Goal: Task Accomplishment & Management: Complete application form

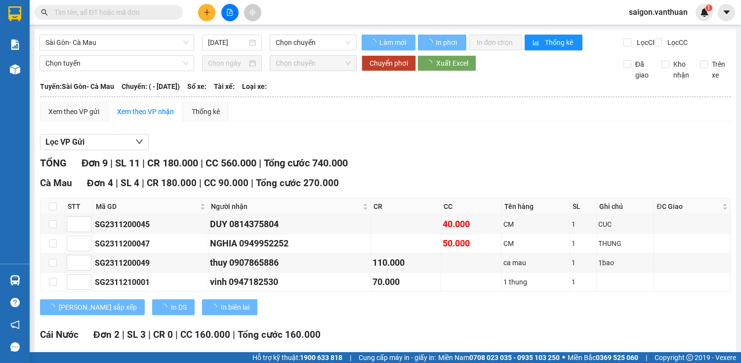
type input "[DATE]"
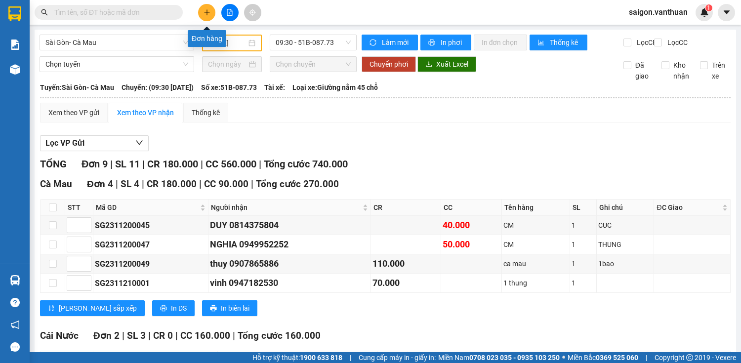
click at [208, 7] on button at bounding box center [206, 12] width 17 height 17
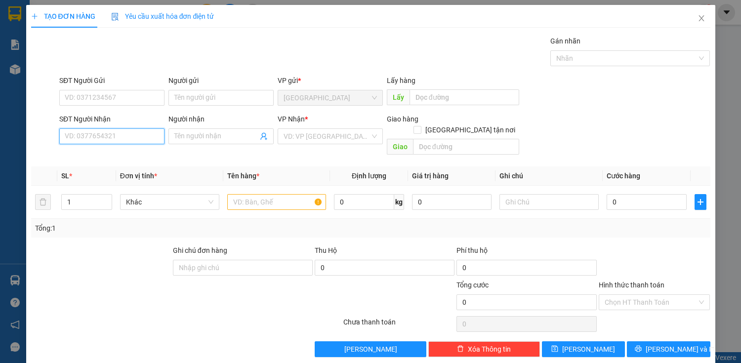
click at [127, 134] on input "SĐT Người Nhận" at bounding box center [111, 136] width 105 height 16
type input "0919920744"
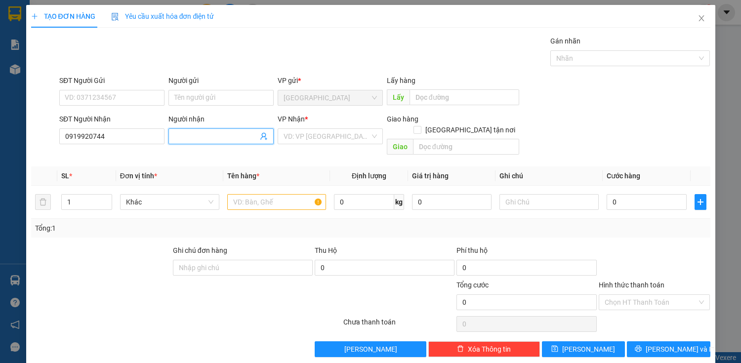
click at [176, 141] on input "Người nhận" at bounding box center [215, 136] width 83 height 11
type input "d"
click at [302, 128] on div "VD: VP [GEOGRAPHIC_DATA]" at bounding box center [330, 136] width 105 height 16
type input "DUYÊN"
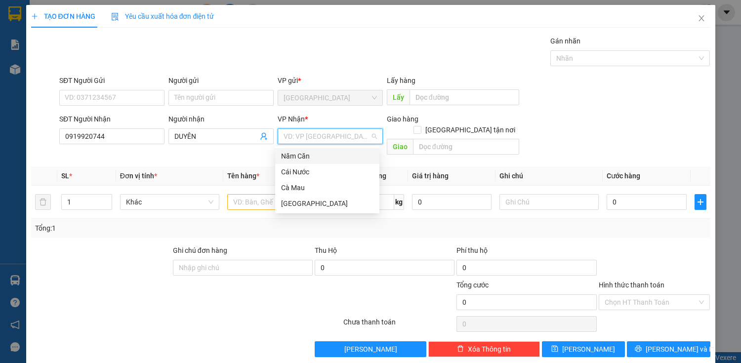
click at [304, 158] on div "Năm Căn" at bounding box center [327, 156] width 92 height 11
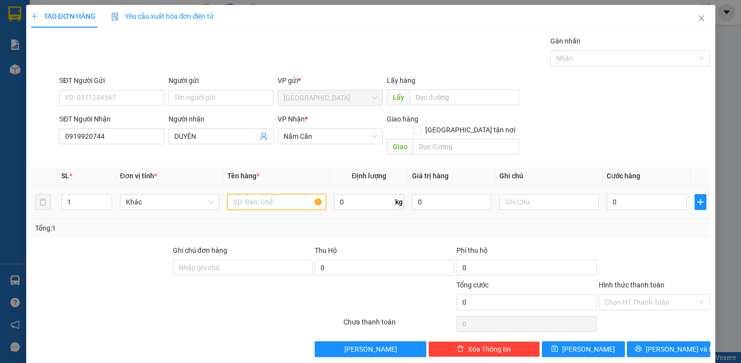
click at [270, 194] on input "text" at bounding box center [276, 202] width 99 height 16
type input "CỤC"
click at [653, 195] on input "0" at bounding box center [647, 202] width 80 height 16
type input "5"
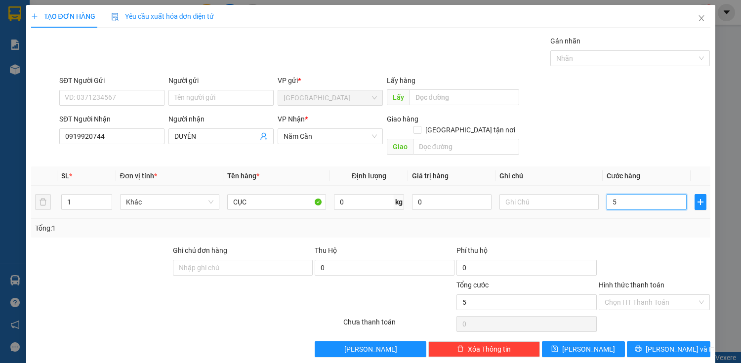
type input "5"
type input "50"
type input "500"
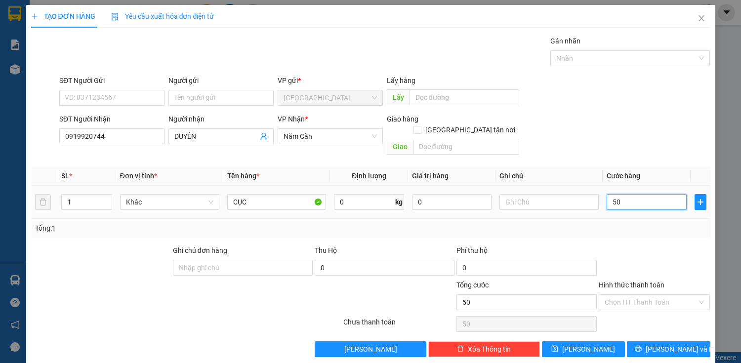
type input "500"
type input "5.000"
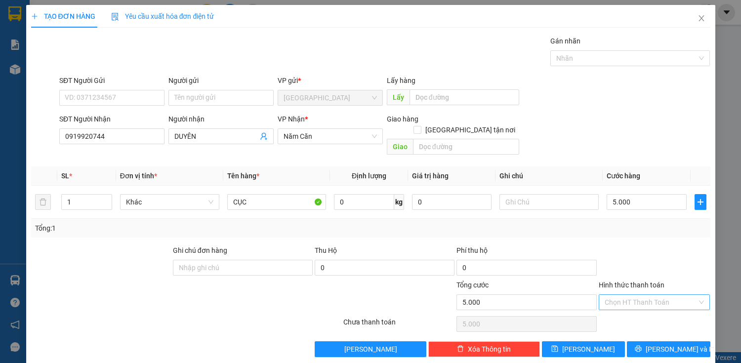
type input "5.000.000"
click at [646, 295] on input "Hình thức thanh toán" at bounding box center [651, 302] width 93 height 15
click at [650, 194] on input "5.000.000" at bounding box center [647, 202] width 80 height 16
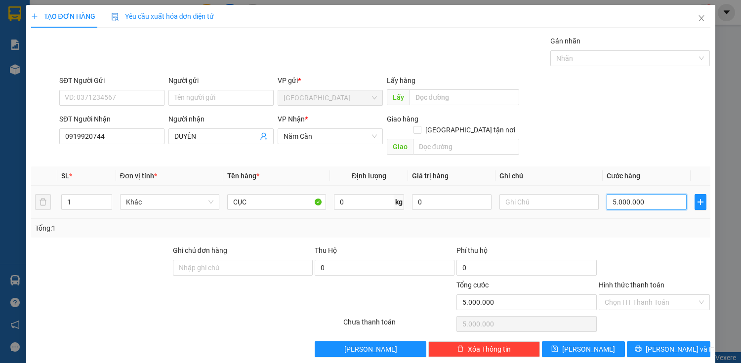
type input "5"
type input "50"
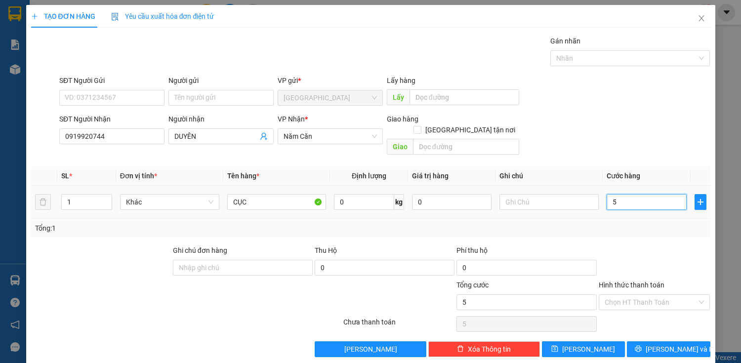
type input "50"
type input "500"
type input "5.000"
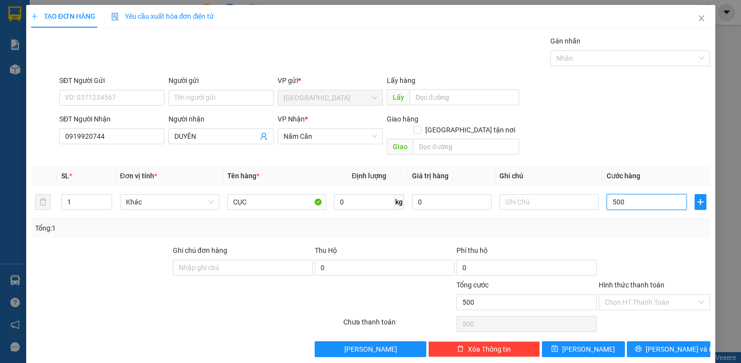
type input "5.000"
type input "50.000"
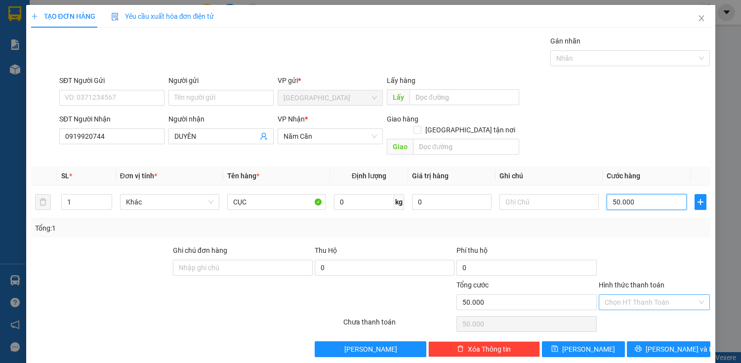
type input "50.000"
click at [641, 295] on input "Hình thức thanh toán" at bounding box center [651, 302] width 93 height 15
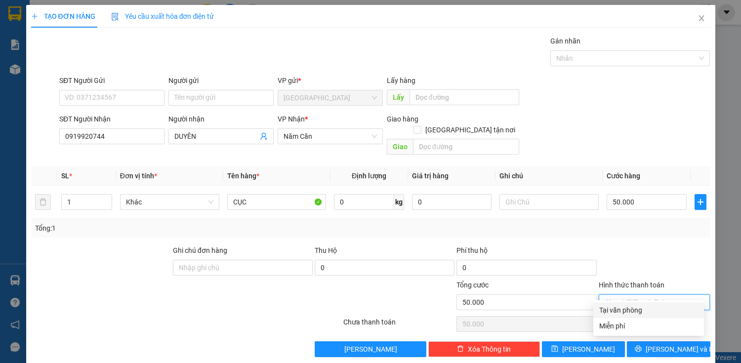
click at [635, 302] on div "Transit Pickup Surcharge Ids Transit Deliver Surcharge Ids Transit Deliver Surc…" at bounding box center [370, 197] width 679 height 322
click at [647, 295] on input "Hình thức thanh toán" at bounding box center [651, 302] width 93 height 15
click at [638, 314] on div "Tại văn phòng" at bounding box center [648, 310] width 99 height 11
type input "0"
click at [646, 346] on div "TẠO ĐƠN HÀNG Yêu cầu xuất hóa đơn điện tử Transit Pickup Surcharge Ids Transit …" at bounding box center [370, 185] width 689 height 360
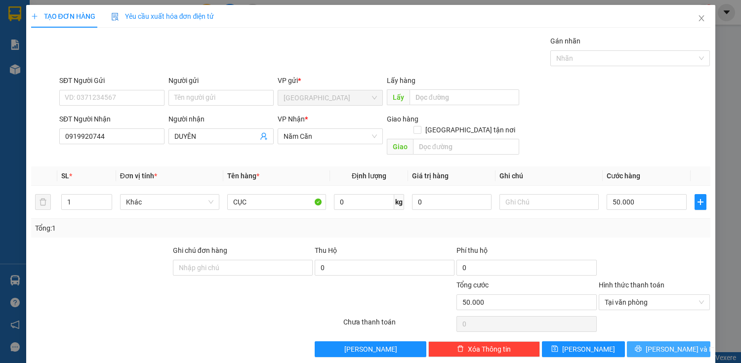
click at [642, 346] on icon "printer" at bounding box center [638, 349] width 6 height 6
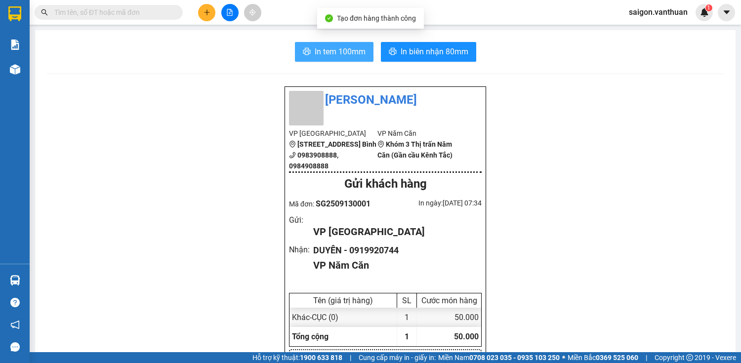
click at [329, 51] on span "In tem 100mm" at bounding box center [340, 51] width 51 height 12
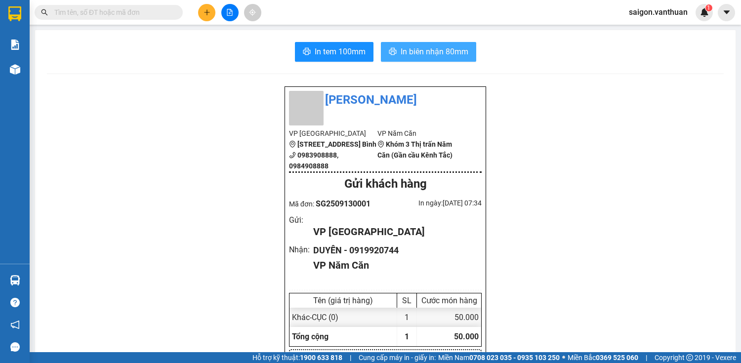
click at [468, 55] on button "In biên nhận 80mm" at bounding box center [428, 52] width 95 height 20
click at [263, 51] on div "In tem 100mm In biên nhận 80mm" at bounding box center [385, 52] width 677 height 20
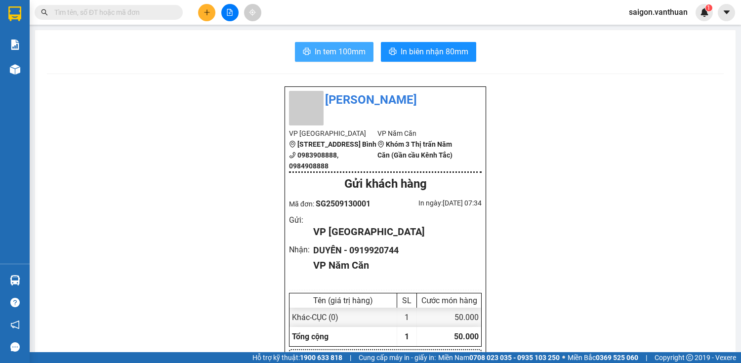
click at [291, 48] on div "In tem 100mm In biên nhận 80mm" at bounding box center [385, 52] width 677 height 20
click at [322, 42] on button "In tem 100mm" at bounding box center [334, 52] width 79 height 20
click at [323, 45] on span "In tem 100mm" at bounding box center [340, 51] width 51 height 12
click at [207, 17] on button at bounding box center [206, 12] width 17 height 17
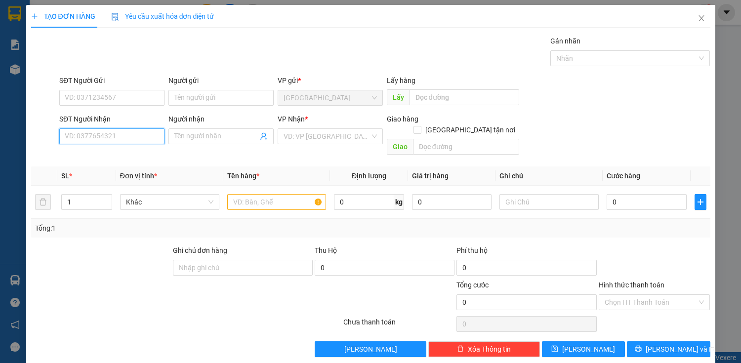
click at [132, 140] on input "SĐT Người Nhận" at bounding box center [111, 136] width 105 height 16
type input "0946684377"
click at [180, 137] on input "Người nhận" at bounding box center [215, 136] width 83 height 11
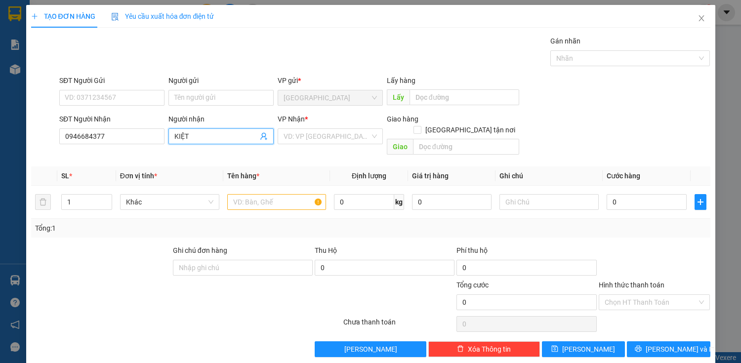
type input "KIỆT"
click at [356, 145] on div "VP Nhận * VD: VP [GEOGRAPHIC_DATA]" at bounding box center [330, 131] width 105 height 35
click at [334, 148] on div "Transit Pickup Surcharge Ids Transit Deliver Surcharge Ids Transit Deliver Surc…" at bounding box center [370, 197] width 679 height 322
click at [350, 142] on input "search" at bounding box center [327, 136] width 86 height 15
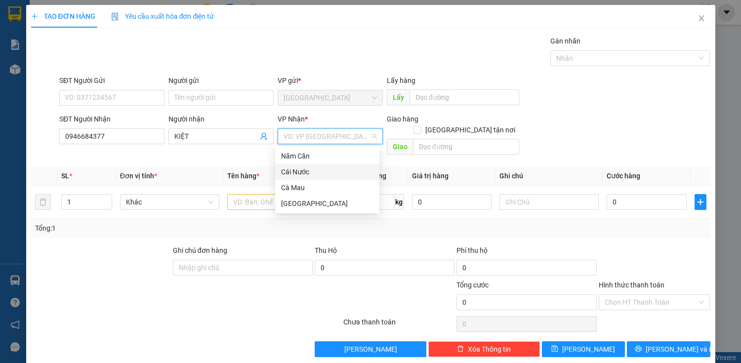
drag, startPoint x: 306, startPoint y: 172, endPoint x: 326, endPoint y: 163, distance: 22.1
click at [306, 172] on div "Cái Nước" at bounding box center [327, 171] width 92 height 11
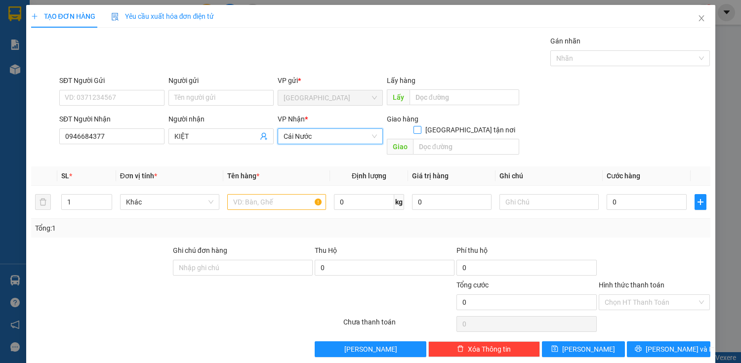
click at [420, 126] on input "[GEOGRAPHIC_DATA] tận nơi" at bounding box center [416, 129] width 7 height 7
checkbox input "true"
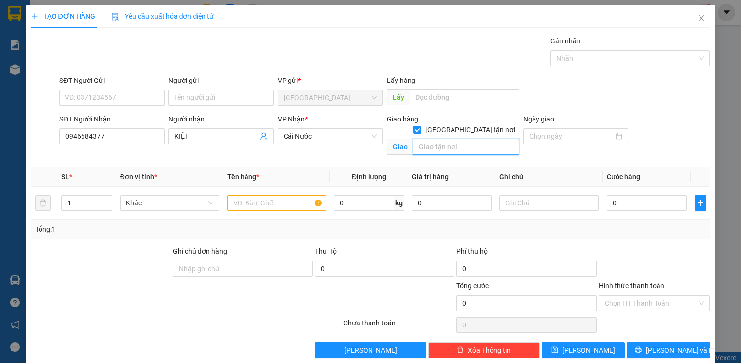
click at [450, 139] on input "text" at bounding box center [466, 147] width 106 height 16
type input "KỲ ANH"
click at [281, 207] on input "text" at bounding box center [276, 203] width 99 height 16
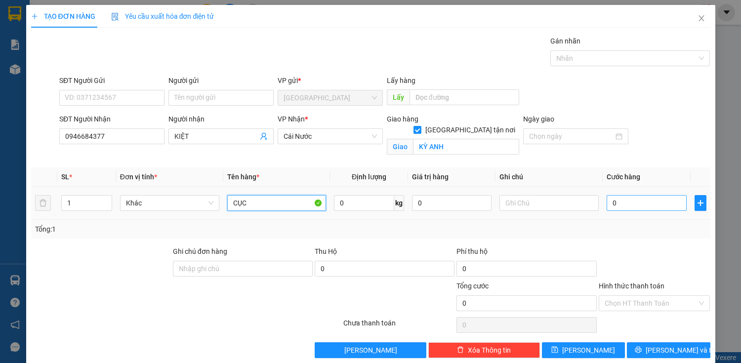
type input "CỤC"
click at [646, 200] on input "0" at bounding box center [647, 203] width 80 height 16
type input "4"
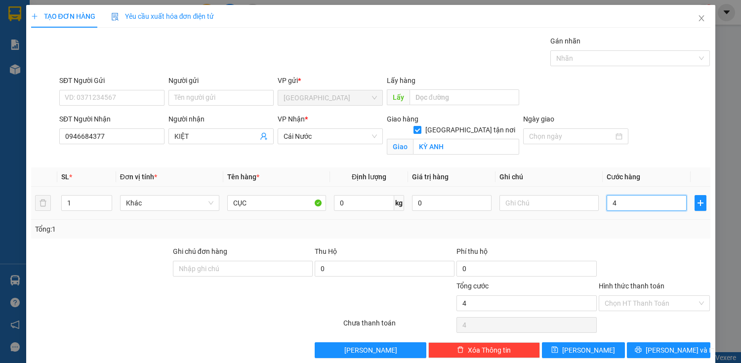
type input "40"
type input "400"
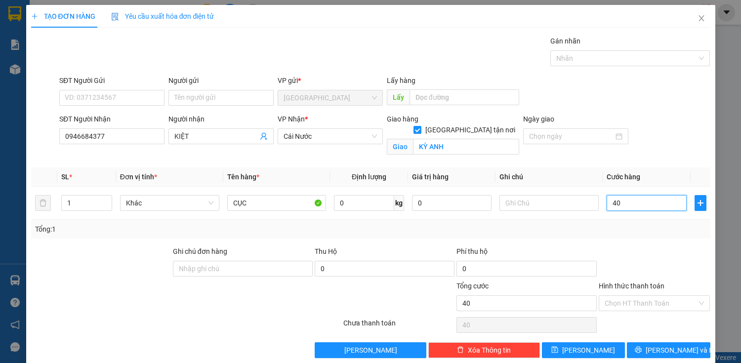
type input "400"
type input "4.000"
type input "4.000.000"
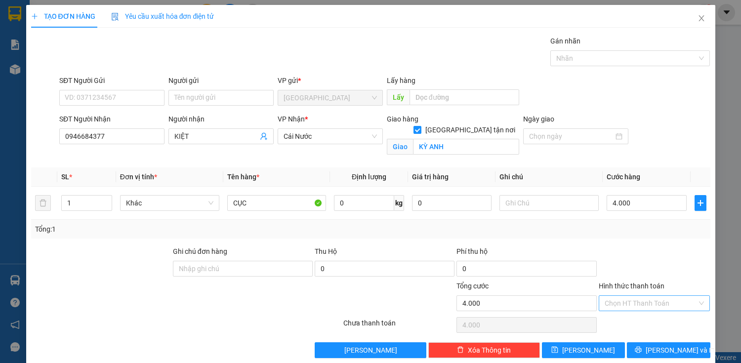
type input "4.000.000"
click at [657, 299] on input "Hình thức thanh toán" at bounding box center [651, 303] width 93 height 15
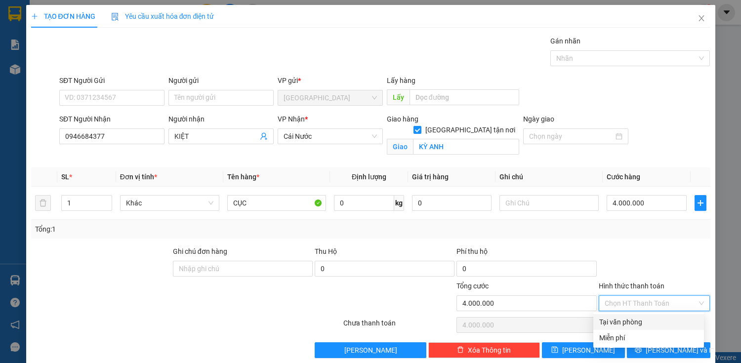
click at [625, 181] on th "Cước hàng" at bounding box center [646, 176] width 87 height 19
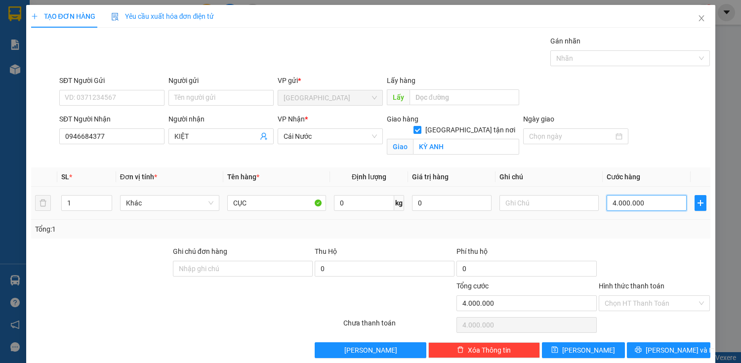
type input "4"
type input "40"
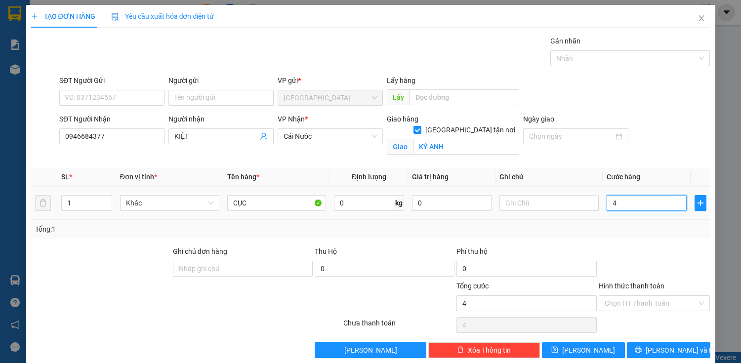
type input "40"
type input "400"
type input "4.000"
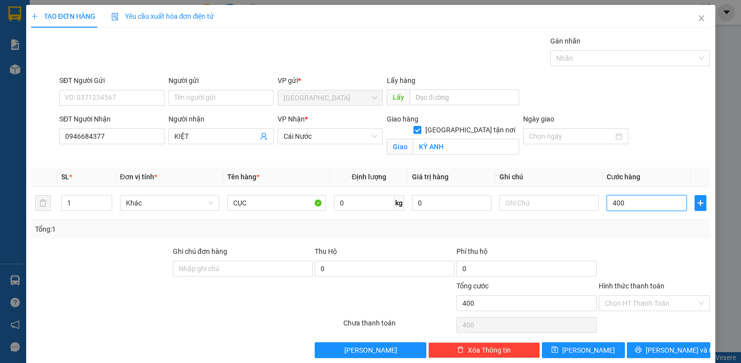
type input "4.000"
type input "40.000"
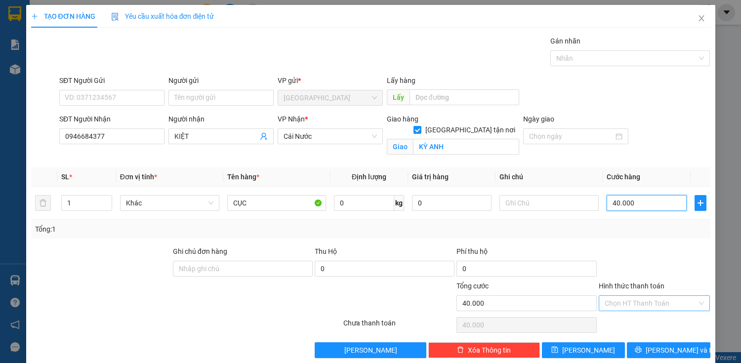
type input "40.000"
drag, startPoint x: 645, startPoint y: 302, endPoint x: 646, endPoint y: 310, distance: 8.0
click at [645, 305] on input "Hình thức thanh toán" at bounding box center [651, 303] width 93 height 15
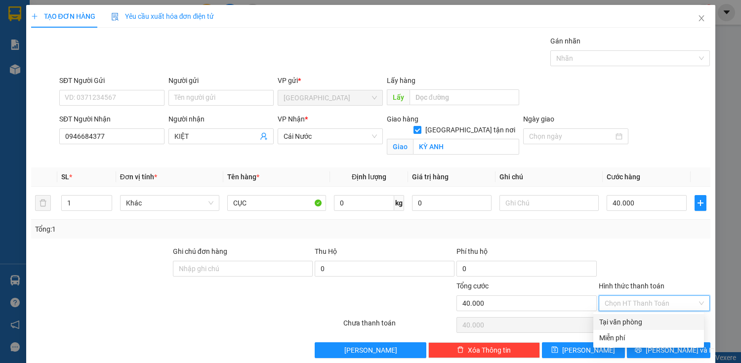
drag, startPoint x: 648, startPoint y: 316, endPoint x: 653, endPoint y: 334, distance: 19.1
click at [649, 324] on div "Tại văn phòng" at bounding box center [648, 322] width 99 height 11
type input "0"
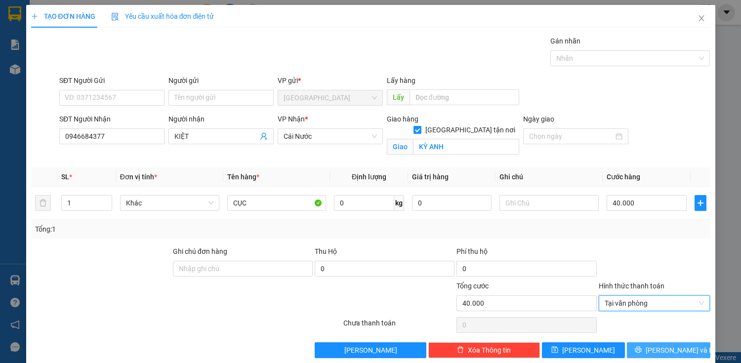
click at [655, 344] on button "[PERSON_NAME] và In" at bounding box center [668, 350] width 83 height 16
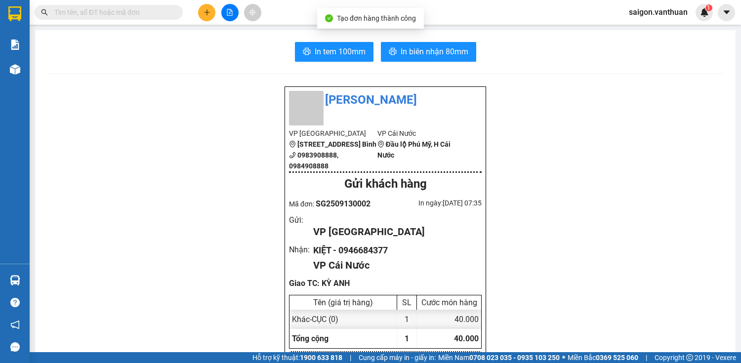
click at [318, 53] on span "In tem 100mm" at bounding box center [340, 51] width 51 height 12
click at [202, 19] on button at bounding box center [206, 12] width 17 height 17
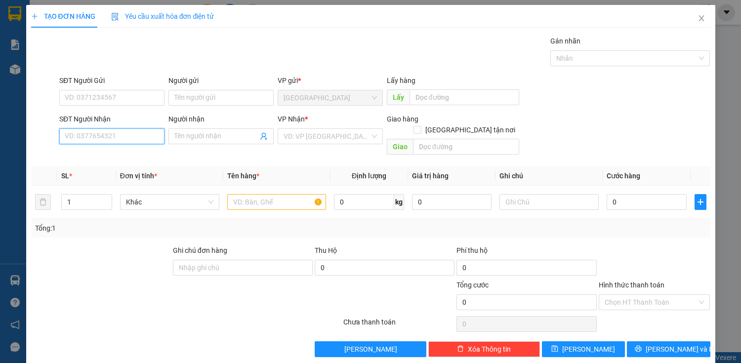
click at [136, 136] on input "SĐT Người Nhận" at bounding box center [111, 136] width 105 height 16
type input "0945081324"
click at [185, 124] on div "Người nhận" at bounding box center [220, 121] width 105 height 15
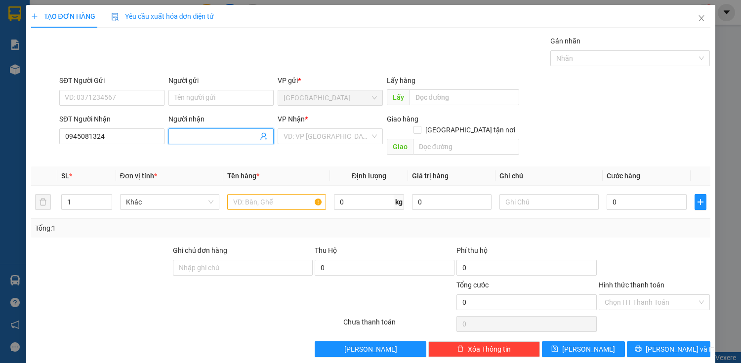
click at [189, 135] on input "Người nhận" at bounding box center [215, 136] width 83 height 11
type input "BẰNG"
click at [332, 141] on input "search" at bounding box center [327, 136] width 86 height 15
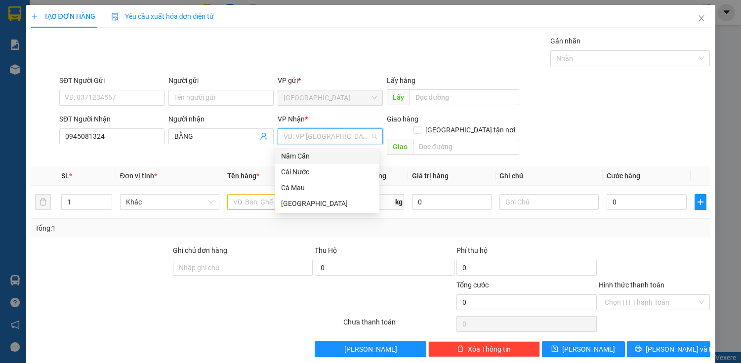
drag, startPoint x: 314, startPoint y: 157, endPoint x: 348, endPoint y: 156, distance: 33.6
click at [315, 156] on div "Năm Căn" at bounding box center [327, 156] width 92 height 11
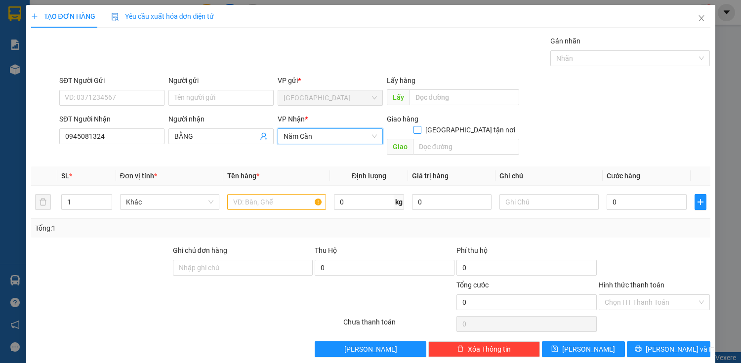
click at [471, 124] on span "[GEOGRAPHIC_DATA] tận nơi" at bounding box center [470, 129] width 98 height 11
click at [420, 126] on input "[GEOGRAPHIC_DATA] tận nơi" at bounding box center [416, 129] width 7 height 7
checkbox input "true"
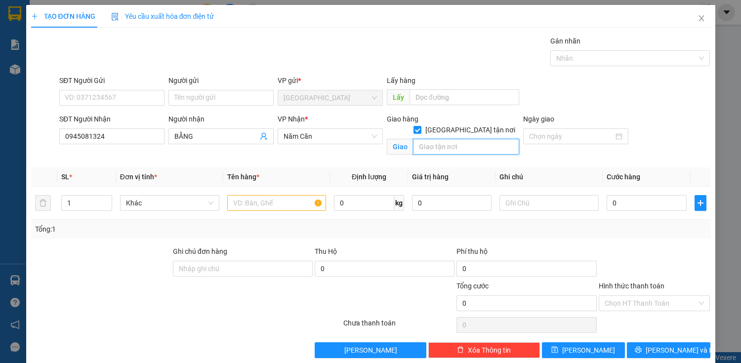
click at [457, 140] on input "text" at bounding box center [466, 147] width 106 height 16
type input "D"
type input "ĐẤT MŨI"
click at [282, 201] on input "text" at bounding box center [276, 203] width 99 height 16
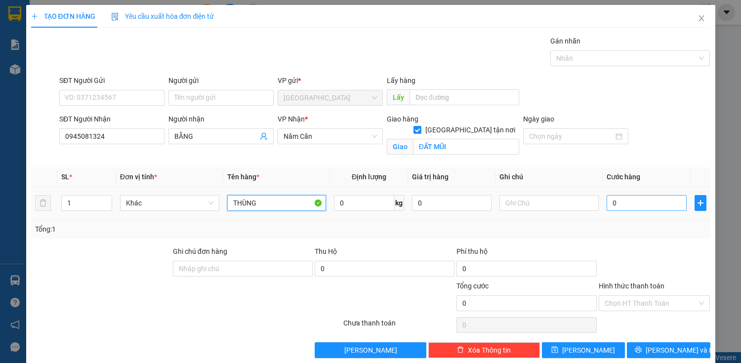
type input "THÙNG"
click at [622, 200] on input "0" at bounding box center [647, 203] width 80 height 16
type input "1"
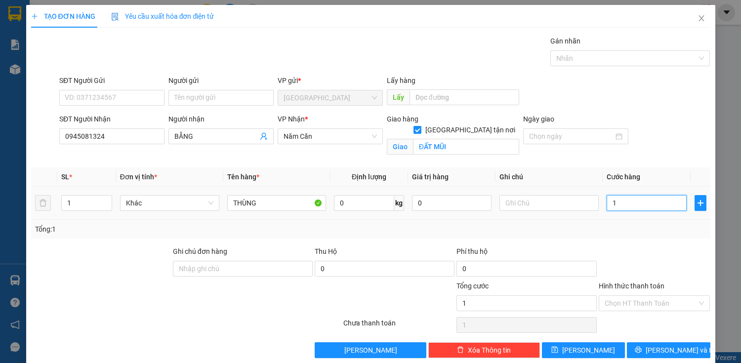
type input "14"
type input "140"
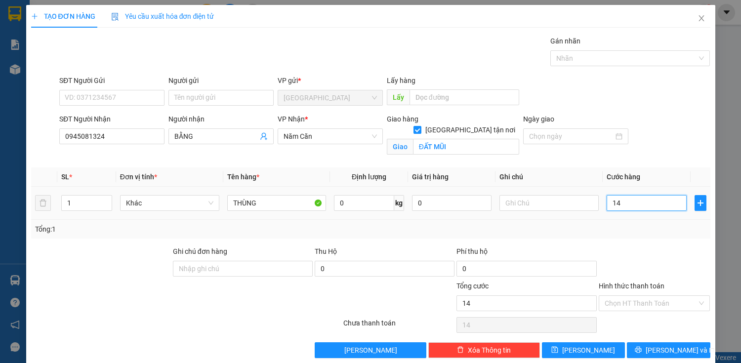
type input "140"
type input "1.400"
type input "14.000"
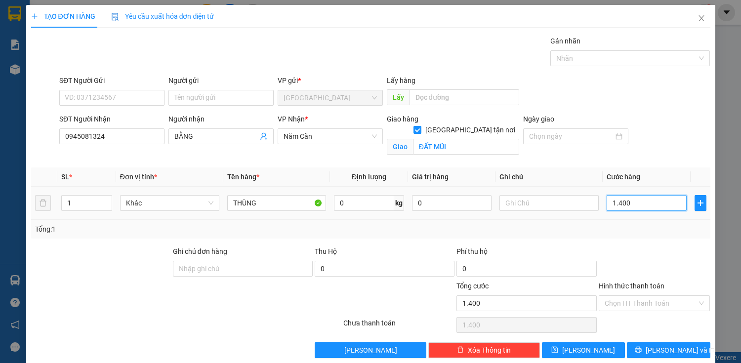
type input "14.000"
type input "140.000"
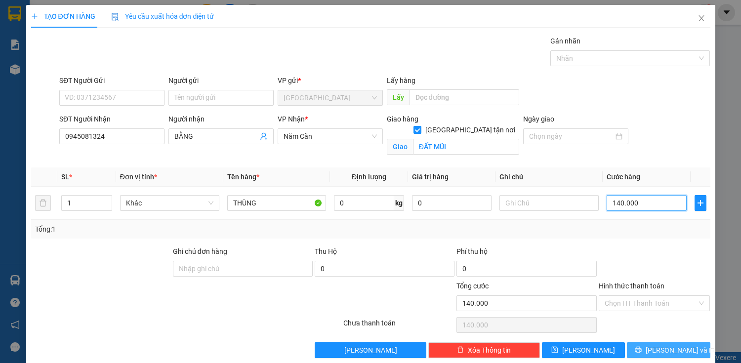
type input "140.000"
click at [653, 346] on button "[PERSON_NAME] và In" at bounding box center [668, 350] width 83 height 16
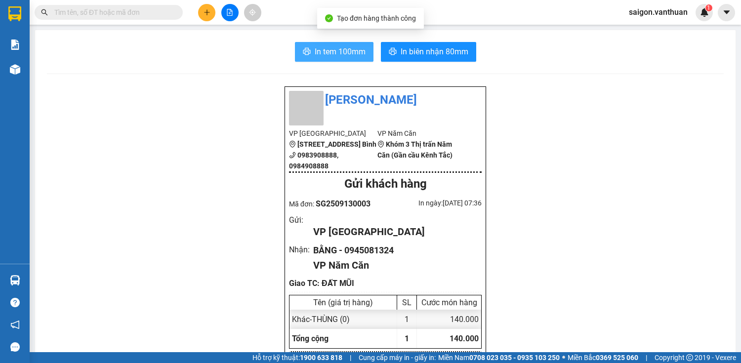
click at [337, 52] on span "In tem 100mm" at bounding box center [340, 51] width 51 height 12
